Goal: Information Seeking & Learning: Learn about a topic

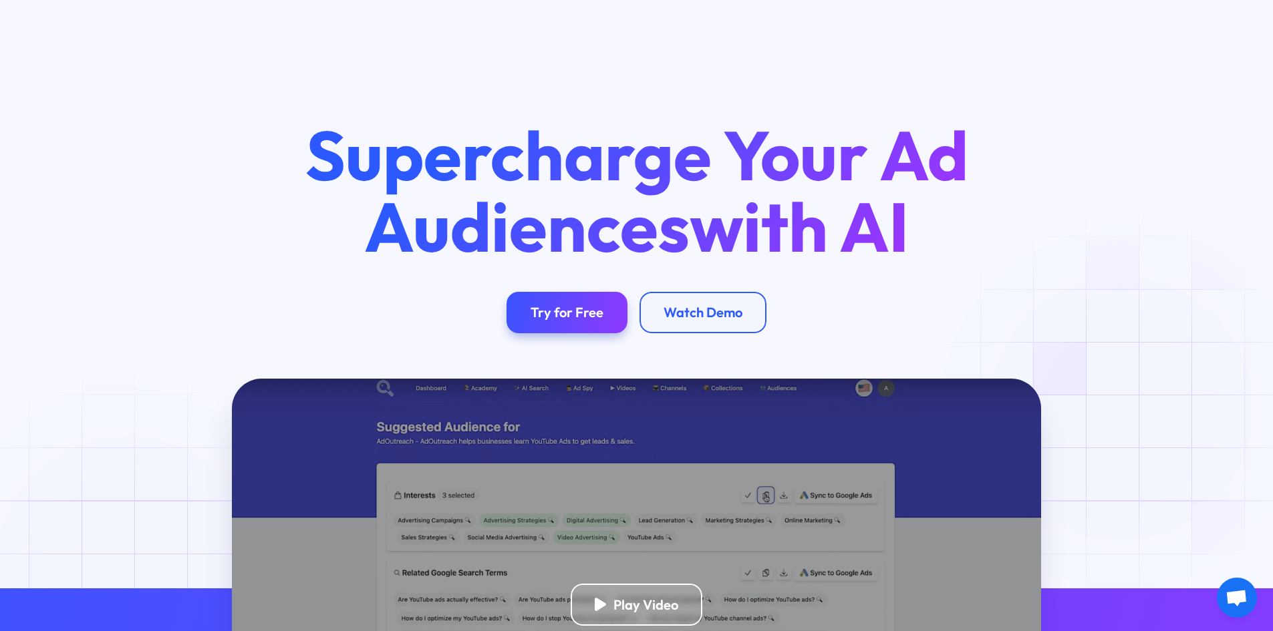
scroll to position [334, 0]
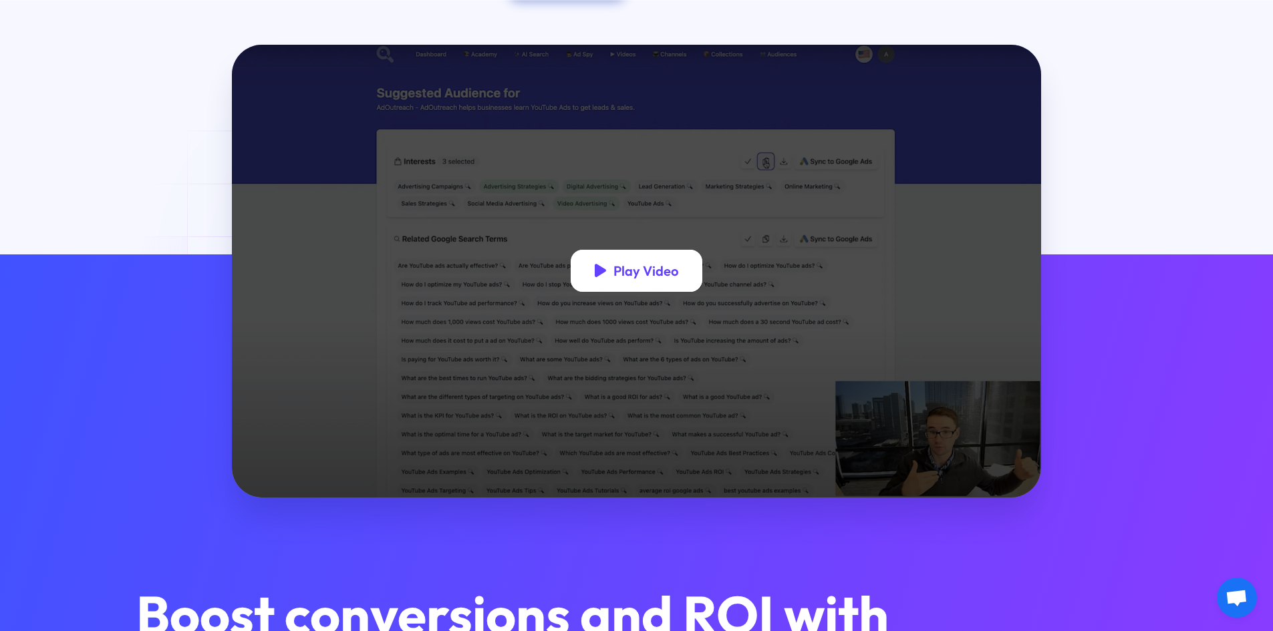
click at [638, 263] on div "Play Video" at bounding box center [637, 271] width 132 height 42
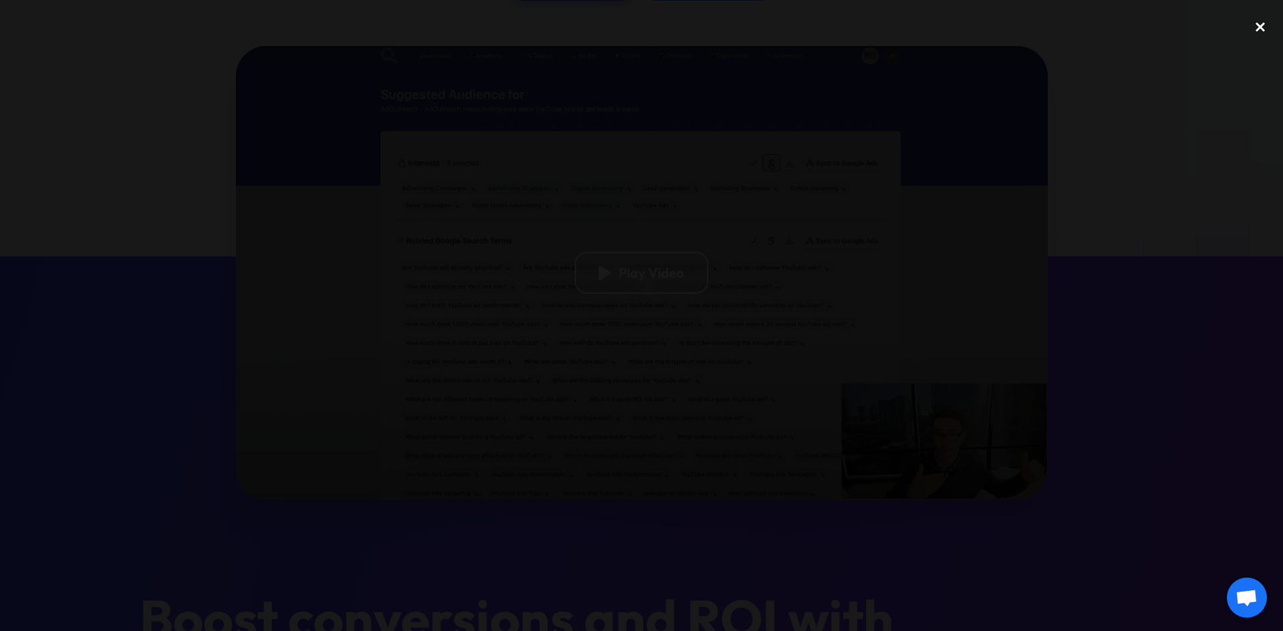
click at [1261, 27] on div "close lightbox" at bounding box center [1259, 27] width 45 height 29
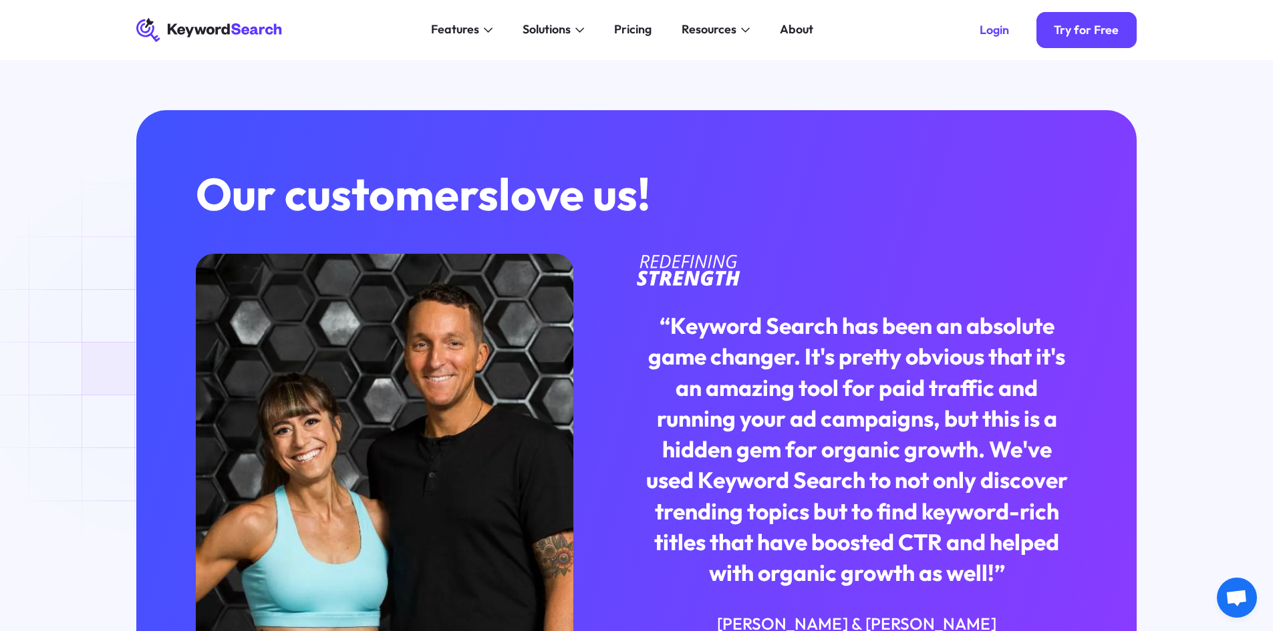
scroll to position [3340, 0]
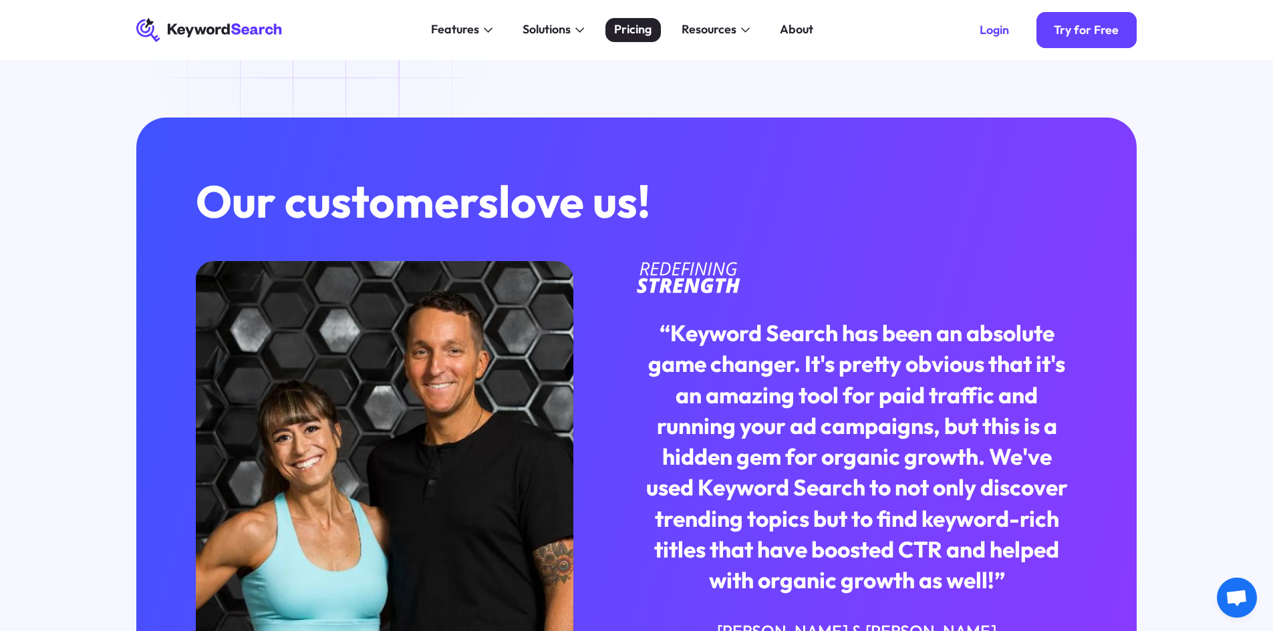
click at [635, 25] on div "Pricing" at bounding box center [632, 30] width 37 height 18
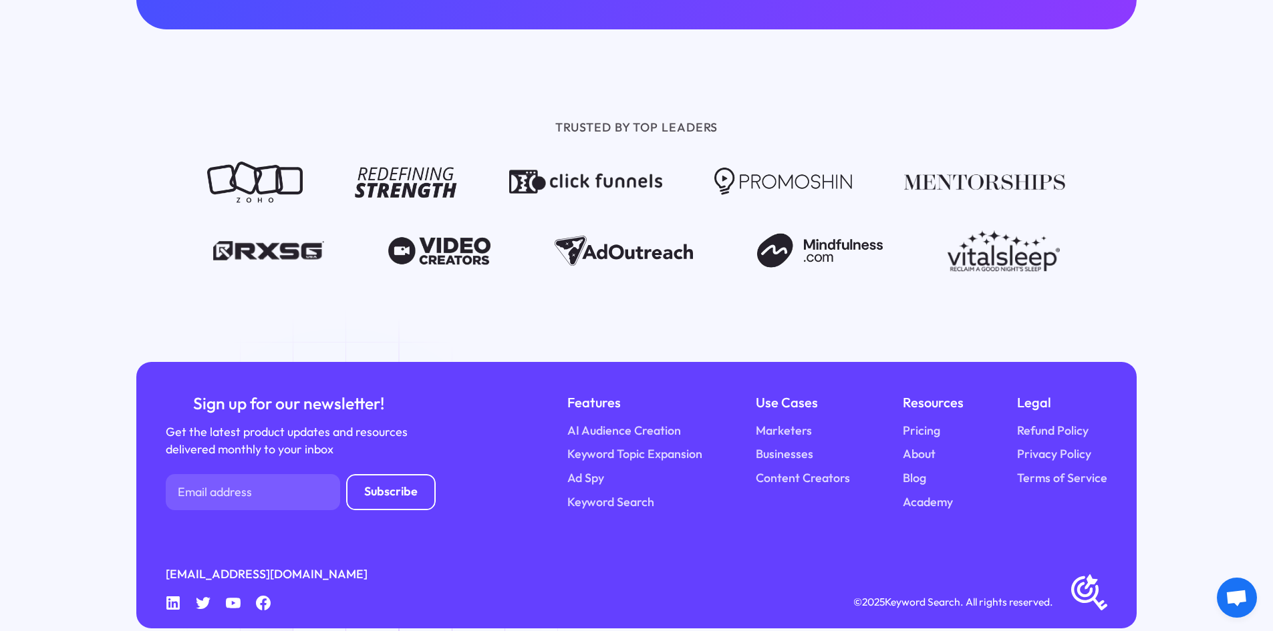
scroll to position [1740, 0]
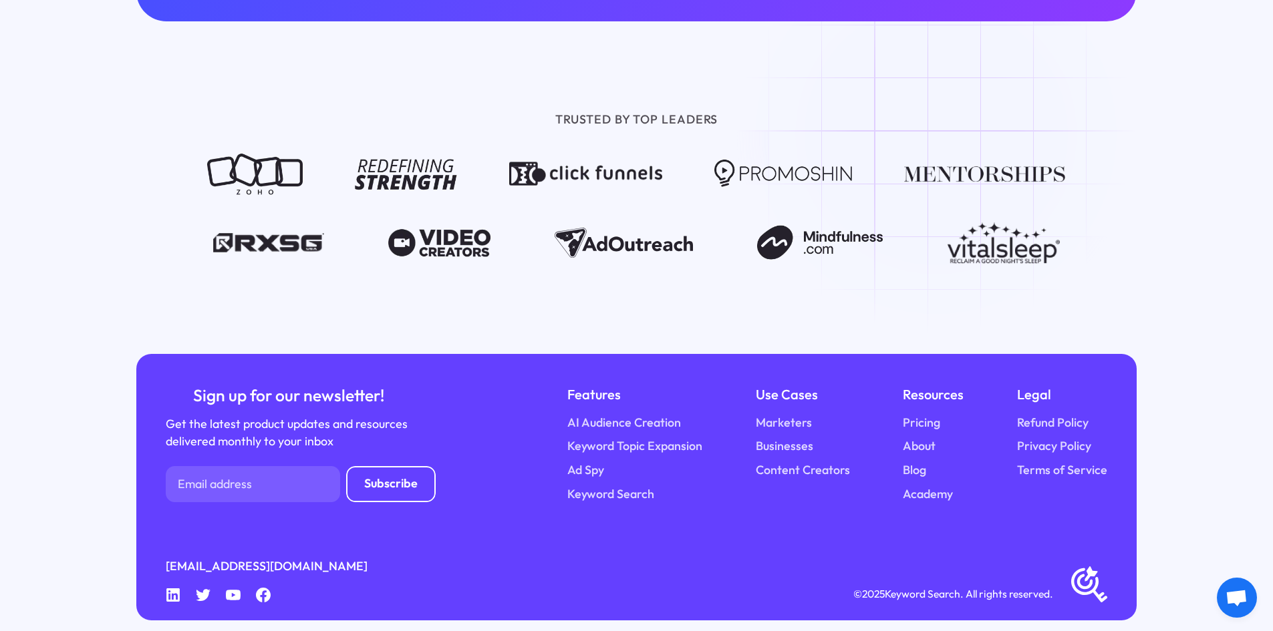
drag, startPoint x: 978, startPoint y: 0, endPoint x: 1156, endPoint y: 118, distance: 213.1
click at [1156, 118] on div "TRUSTED BY TOP LEADERS" at bounding box center [636, 187] width 1049 height 153
